Goal: Navigation & Orientation: Find specific page/section

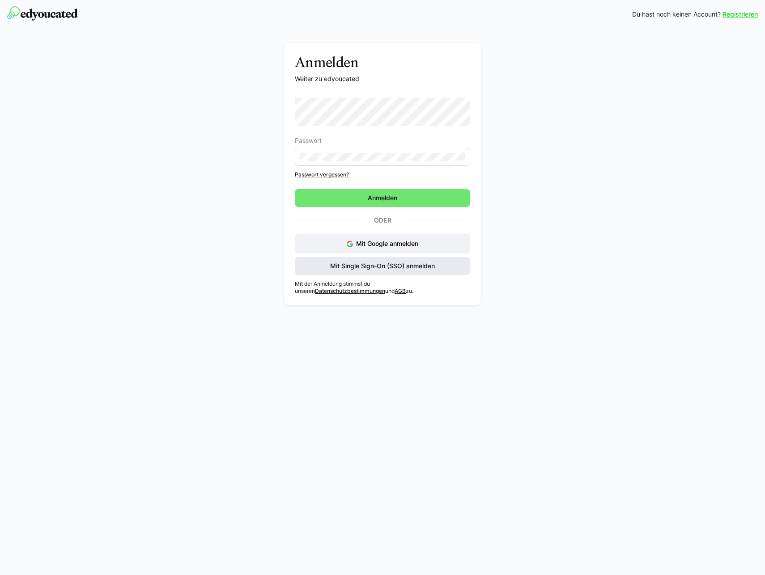
click at [362, 267] on span "Mit Single Sign-On (SSO) anmelden" at bounding box center [382, 265] width 107 height 9
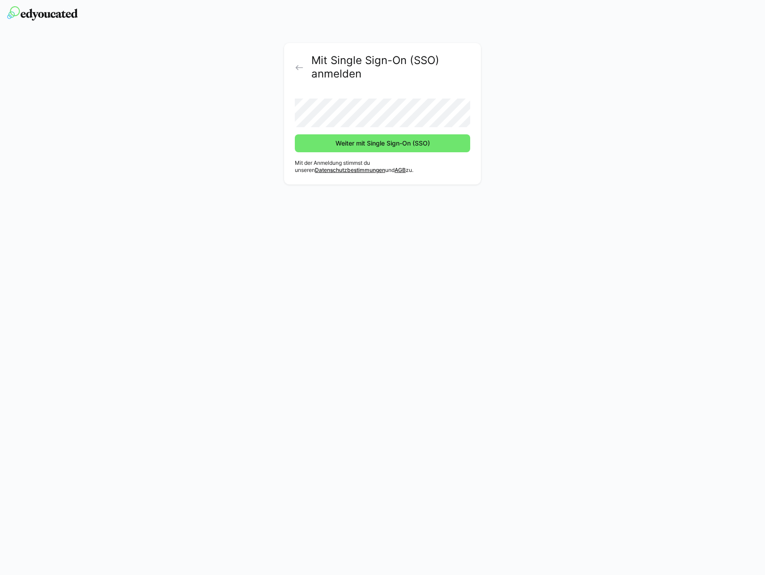
click at [295, 134] on button "Weiter mit Single Sign-On (SSO)" at bounding box center [382, 143] width 175 height 18
click at [352, 147] on span "Weiter mit Single Sign-On (SSO)" at bounding box center [382, 143] width 97 height 9
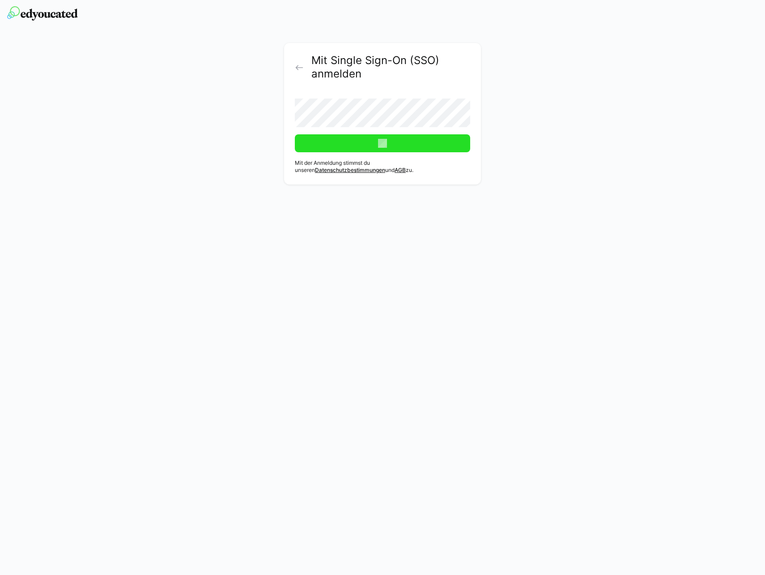
click at [352, 147] on span "Weiter mit Single Sign-On (SSO)" at bounding box center [382, 143] width 97 height 9
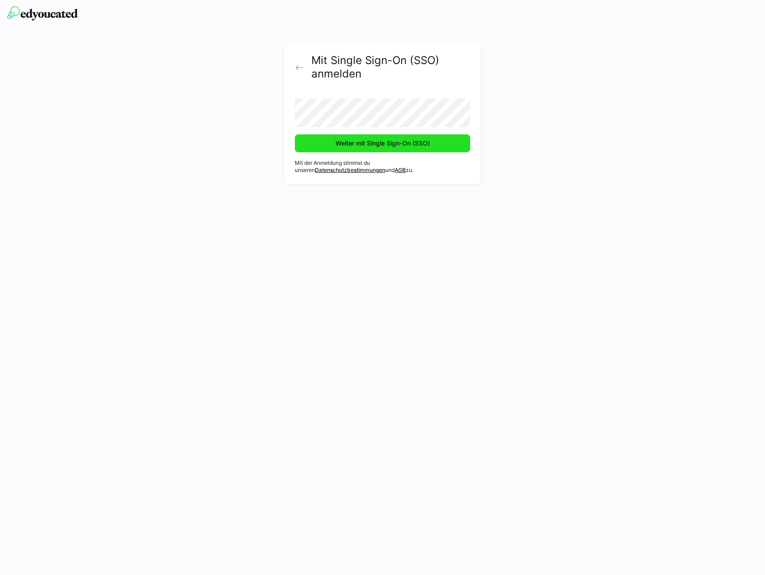
click at [352, 147] on span "Weiter mit Single Sign-On (SSO)" at bounding box center [382, 143] width 97 height 9
click at [352, 147] on span "Weiter mit Single Sign-On (SSO)" at bounding box center [382, 143] width 175 height 18
click at [352, 147] on span "Weiter mit Single Sign-On (SSO)" at bounding box center [382, 143] width 97 height 9
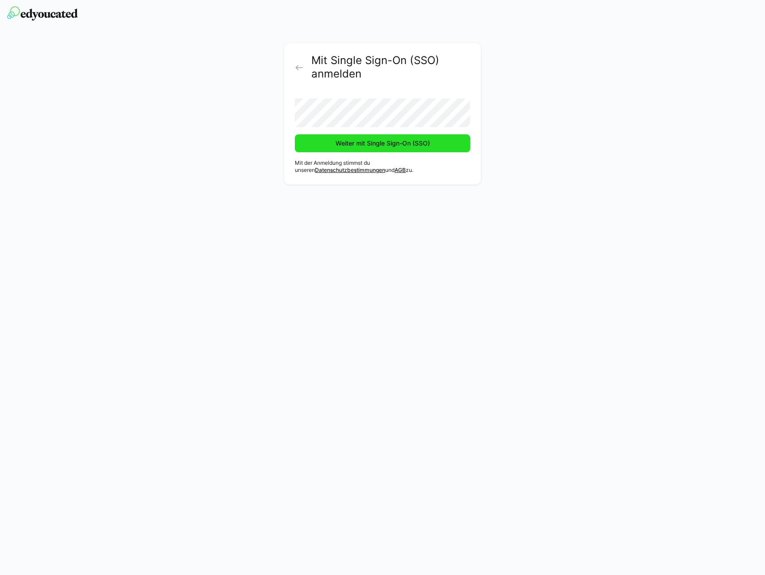
click at [352, 147] on span "Weiter mit Single Sign-On (SSO)" at bounding box center [382, 143] width 97 height 9
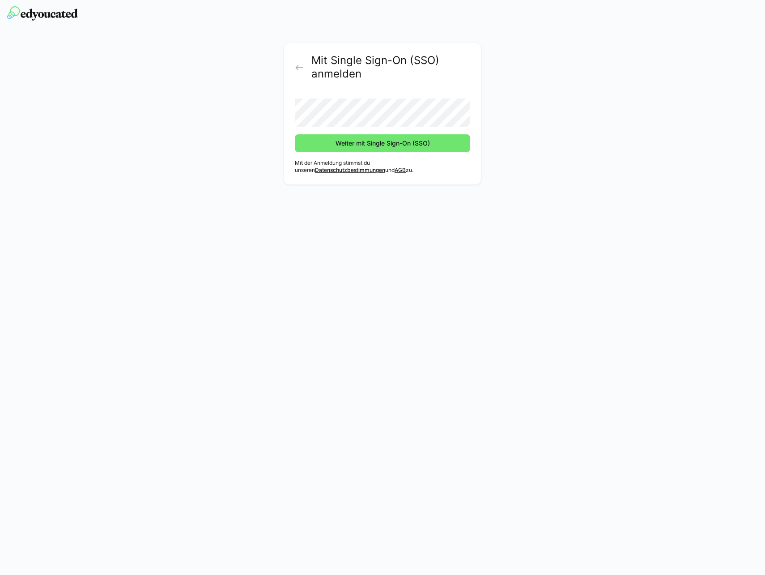
click at [299, 69] on eds-icon at bounding box center [299, 67] width 9 height 9
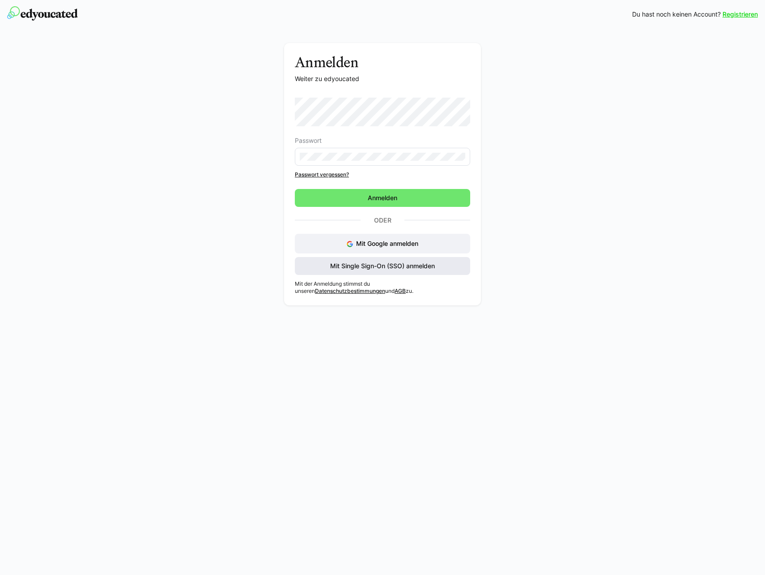
click at [387, 273] on span "Mit Single Sign-On (SSO) anmelden" at bounding box center [382, 266] width 175 height 18
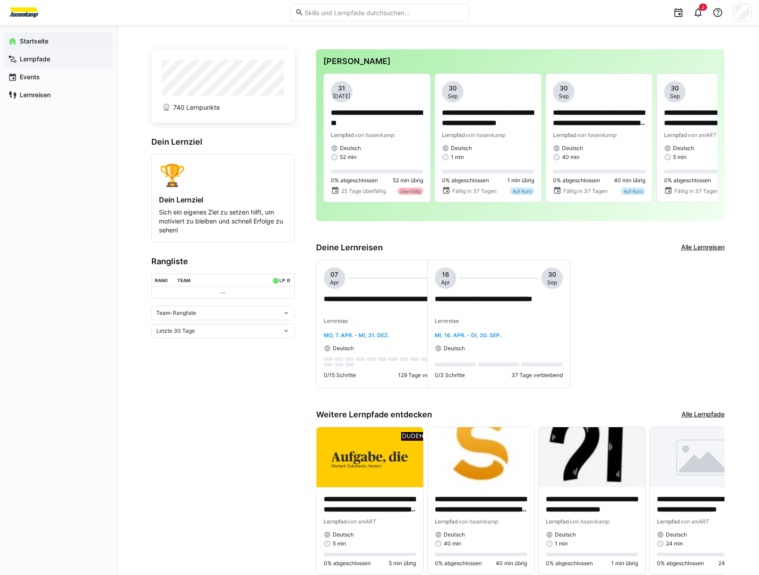
click at [0, 0] on app-navigation-label "Lernpfade" at bounding box center [0, 0] width 0 height 0
